Goal: Navigation & Orientation: Find specific page/section

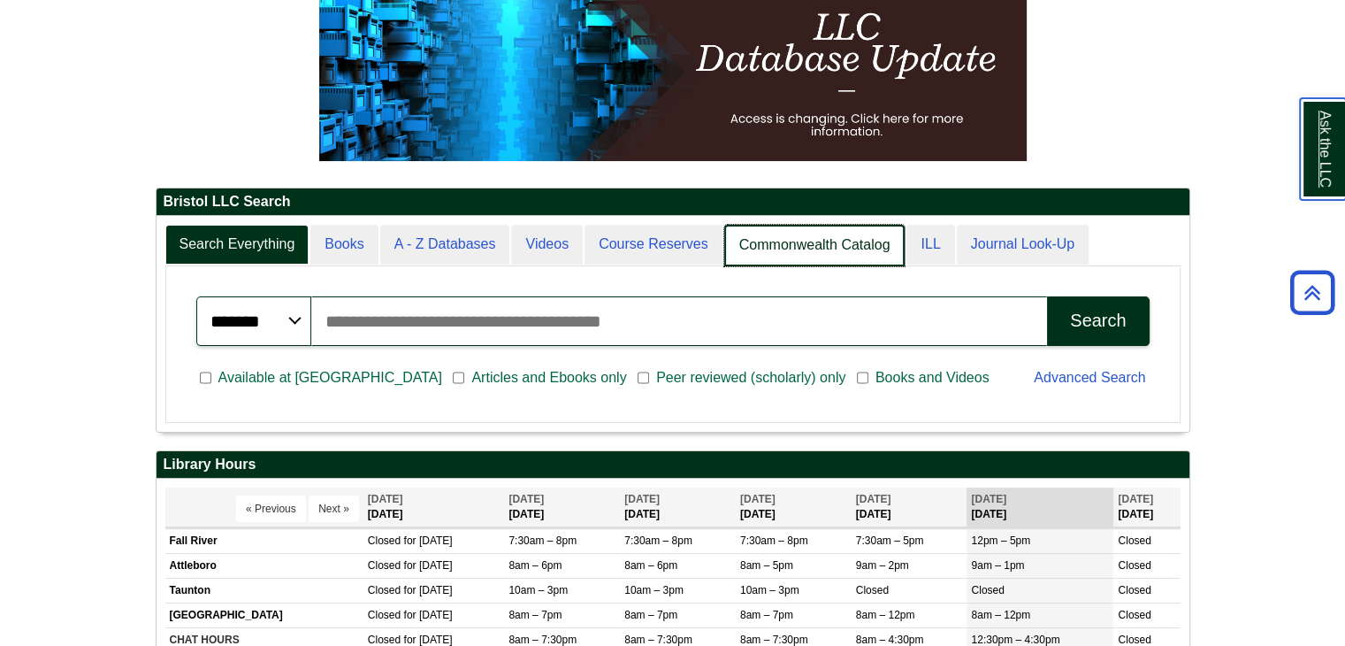
scroll to position [9, 8]
click at [845, 243] on link "Commonwealth Catalog" at bounding box center [814, 246] width 181 height 42
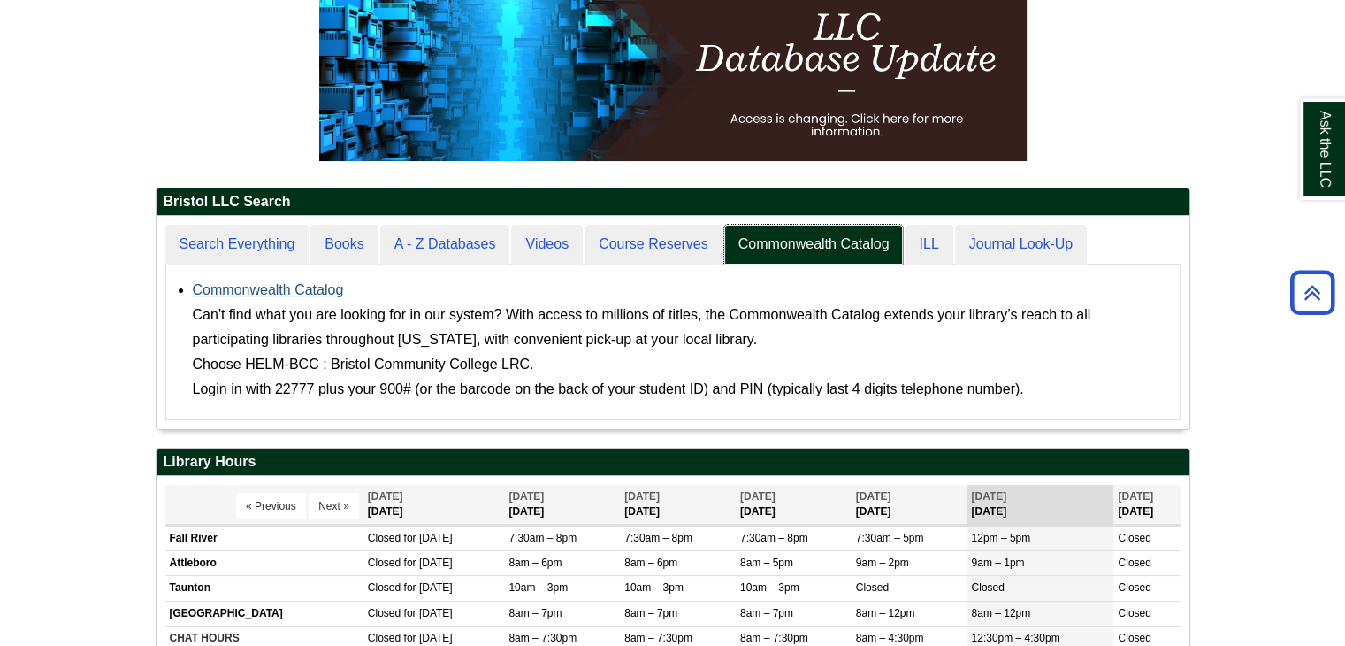
scroll to position [212, 1033]
click at [263, 287] on link "Commonwealth Catalog" at bounding box center [268, 289] width 151 height 15
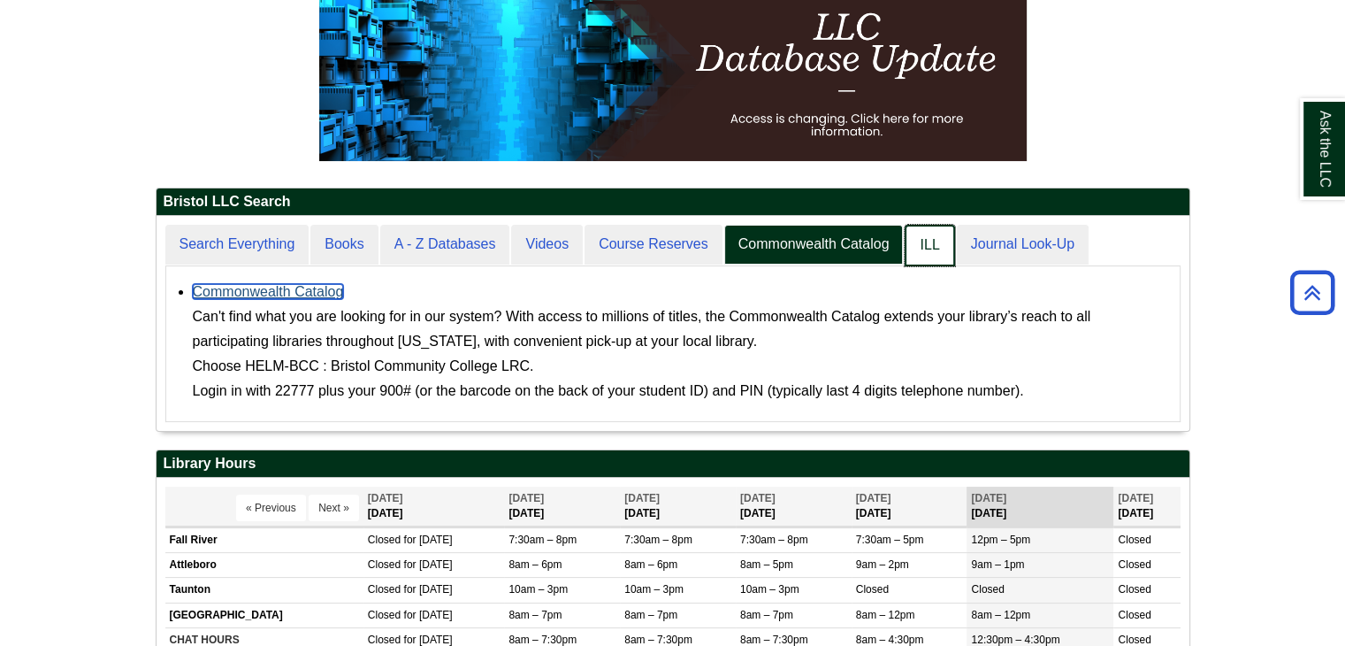
scroll to position [9, 8]
click at [937, 239] on link "ILL" at bounding box center [930, 246] width 50 height 42
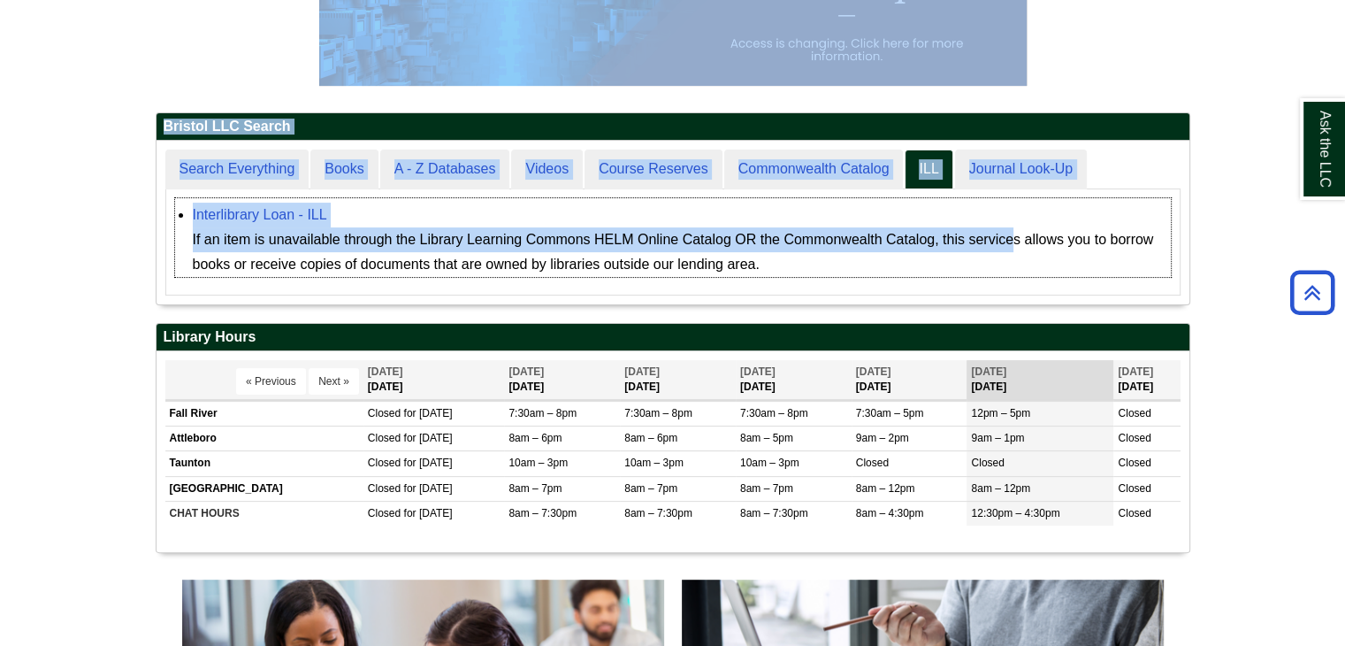
drag, startPoint x: 937, startPoint y: 239, endPoint x: 1167, endPoint y: -77, distance: 390.5
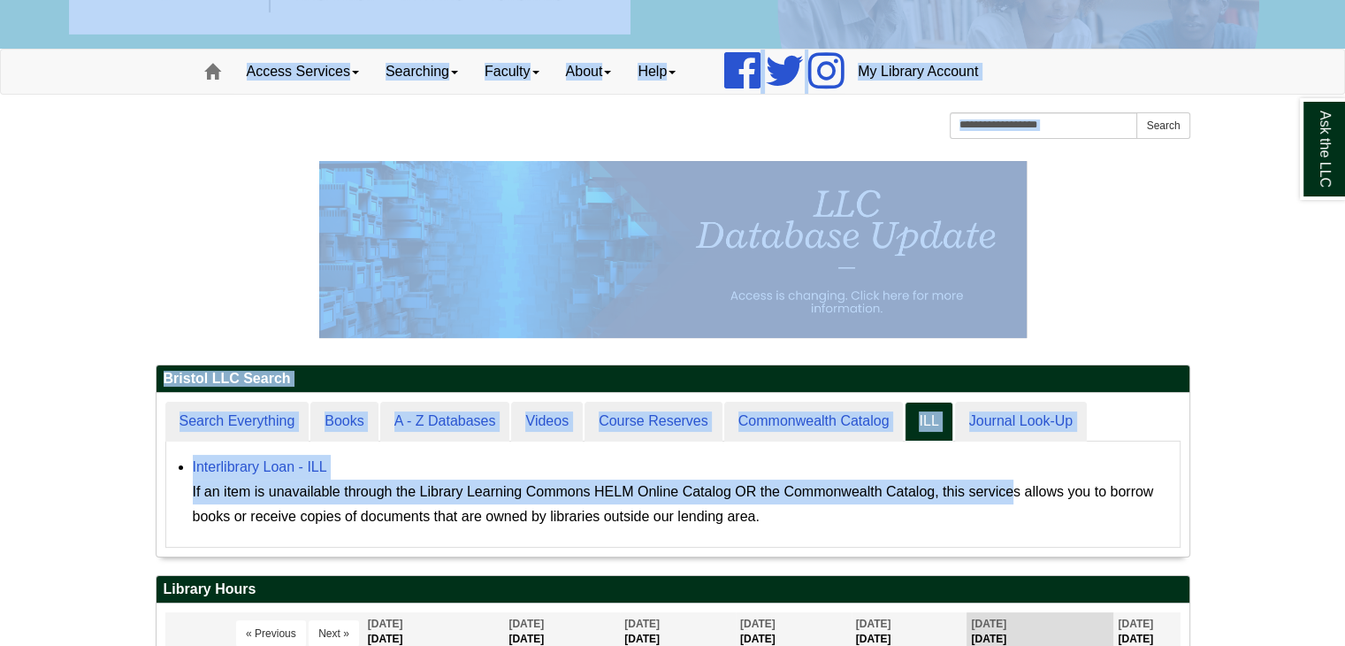
click at [1141, 281] on p at bounding box center [673, 249] width 1035 height 177
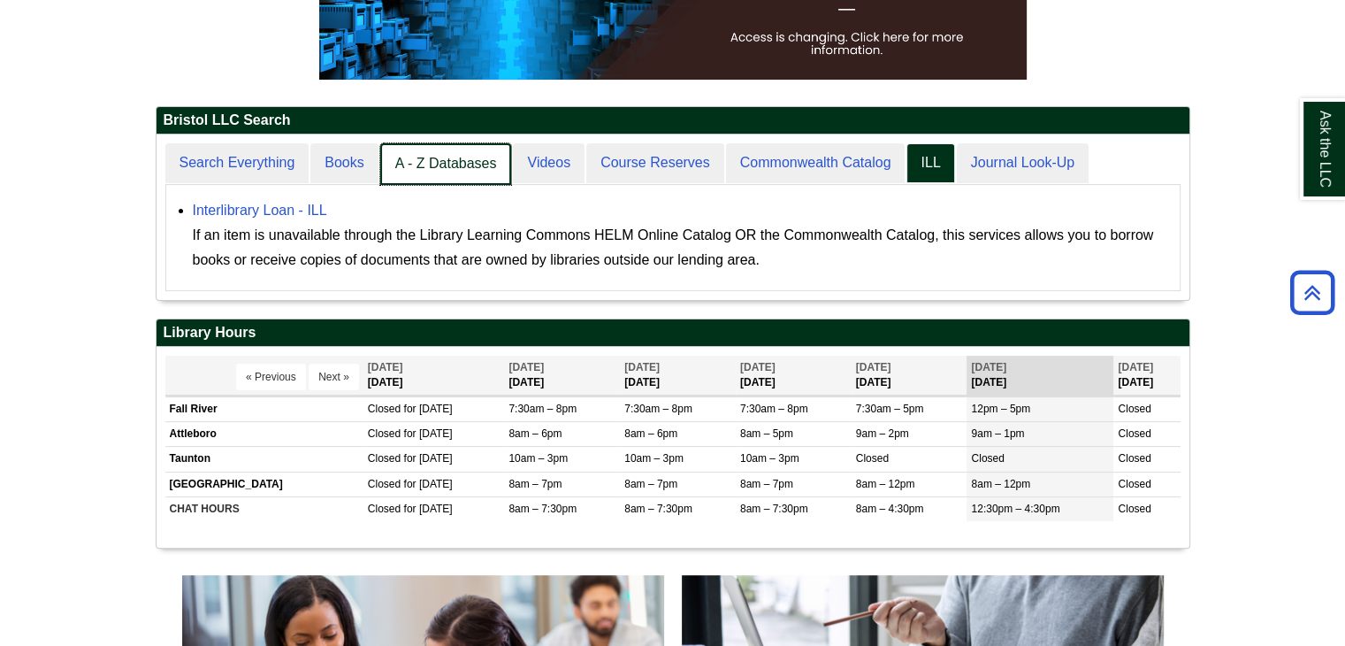
click at [430, 162] on link "A - Z Databases" at bounding box center [446, 164] width 132 height 42
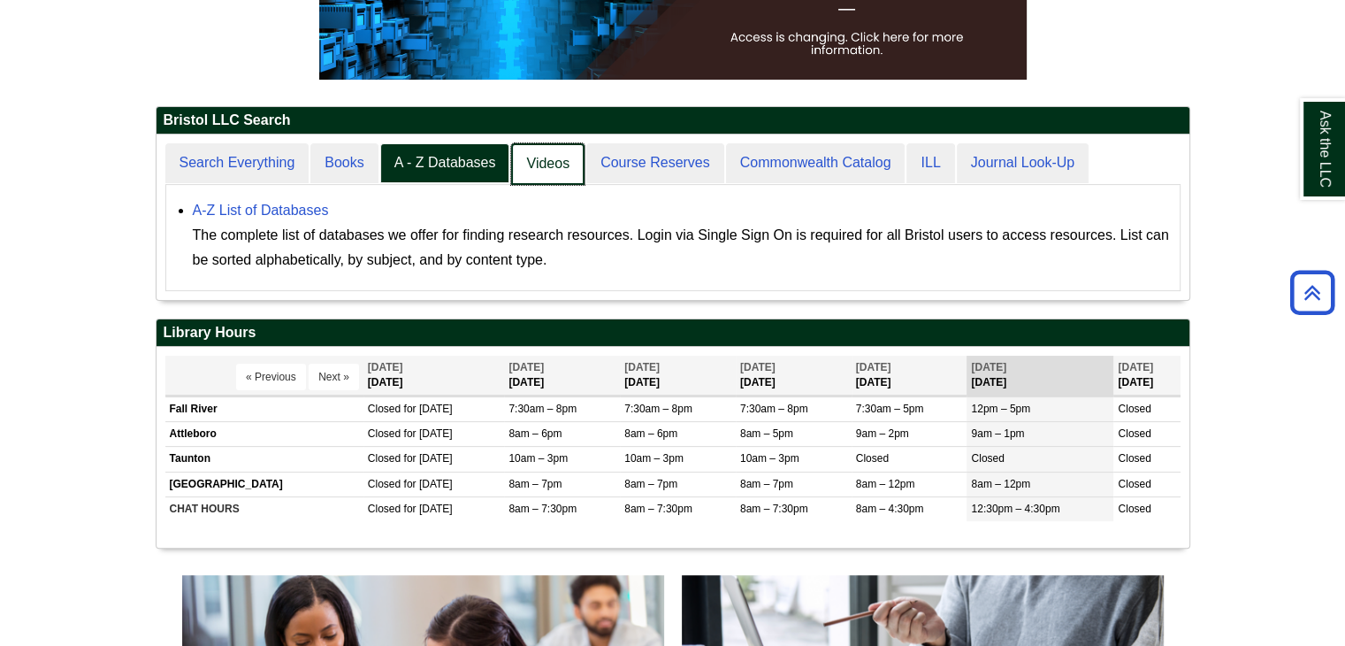
click at [542, 150] on link "Videos" at bounding box center [547, 164] width 73 height 42
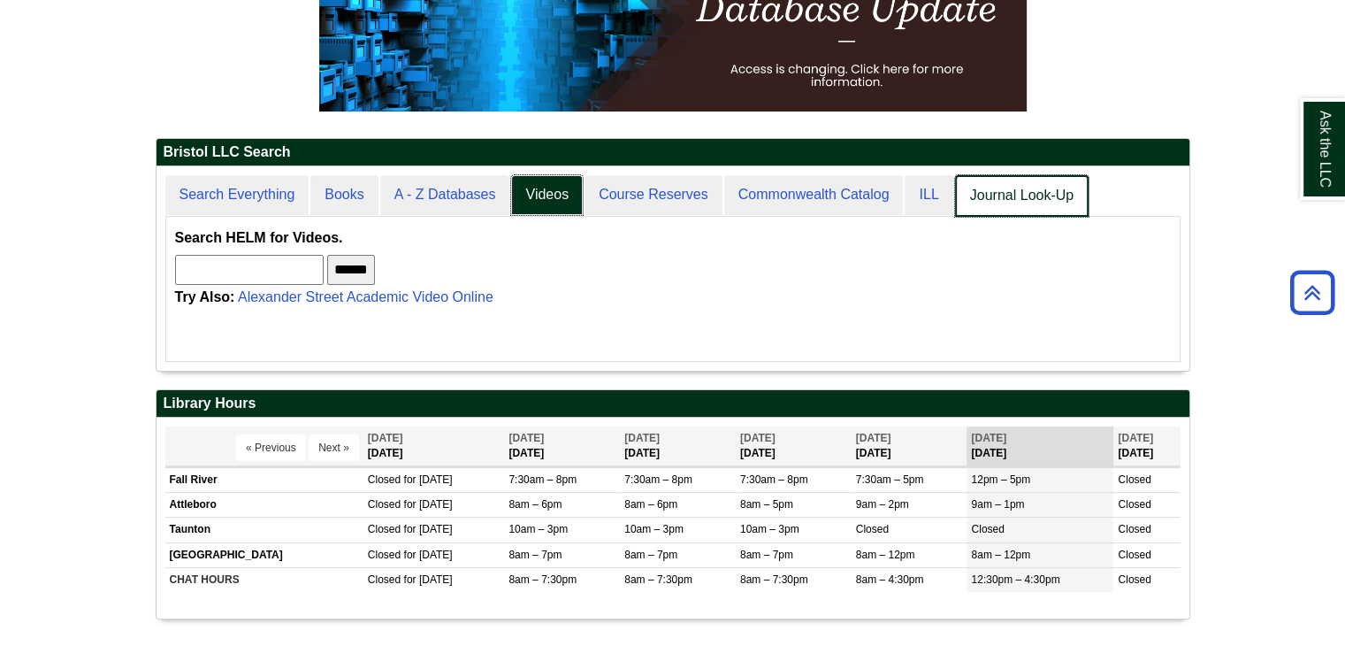
scroll to position [9, 8]
click at [1043, 193] on link "Journal Look-Up" at bounding box center [1022, 196] width 134 height 42
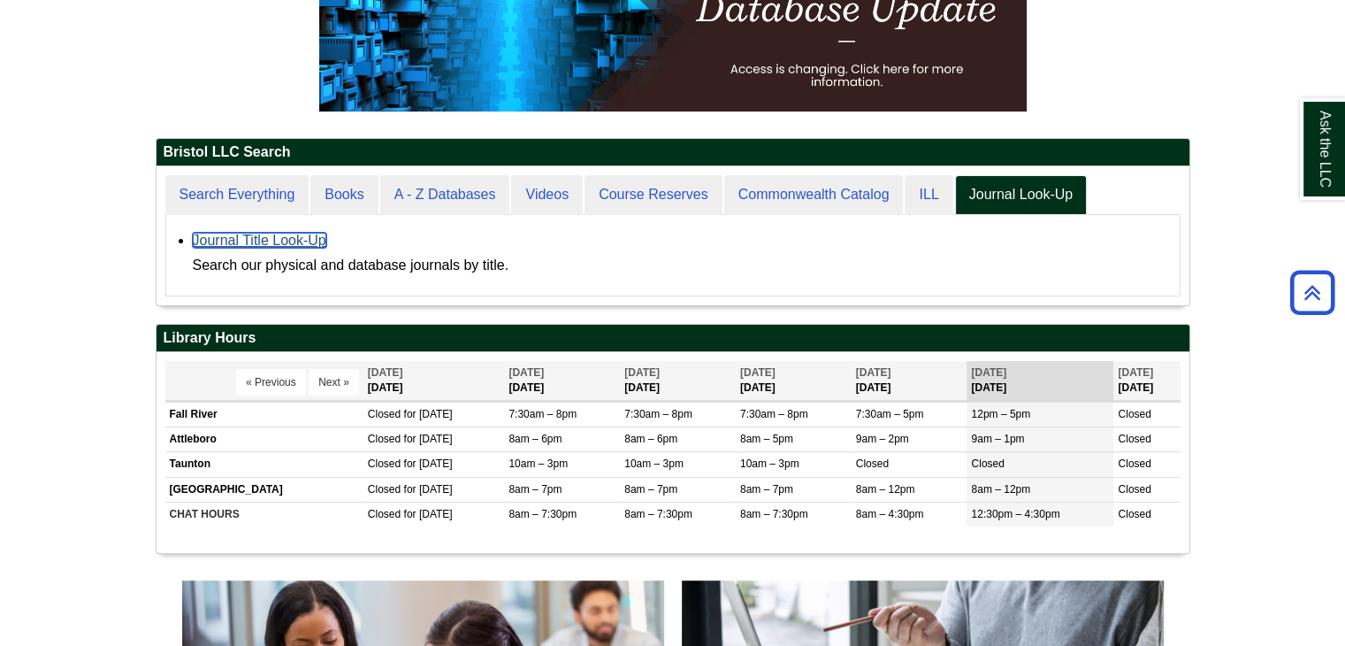
click at [217, 237] on link "Journal Title Look-Up" at bounding box center [260, 240] width 134 height 15
